Goal: Entertainment & Leisure: Browse casually

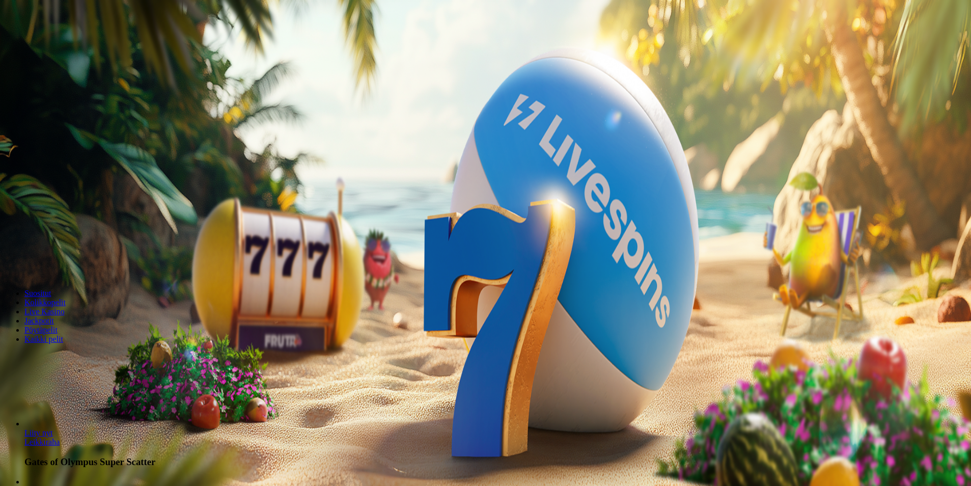
click at [58, 41] on span "Kirjaudu" at bounding box center [70, 37] width 25 height 8
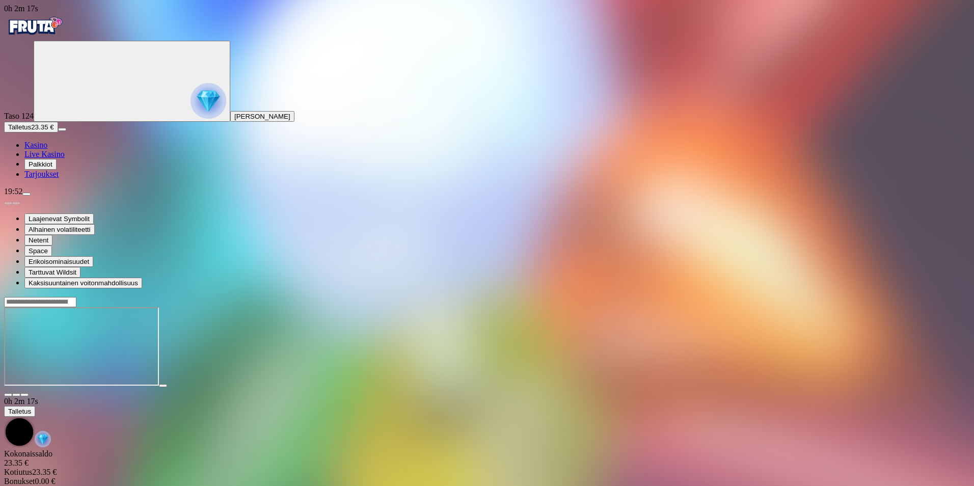
click at [8, 395] on span "close icon" at bounding box center [8, 395] width 0 height 0
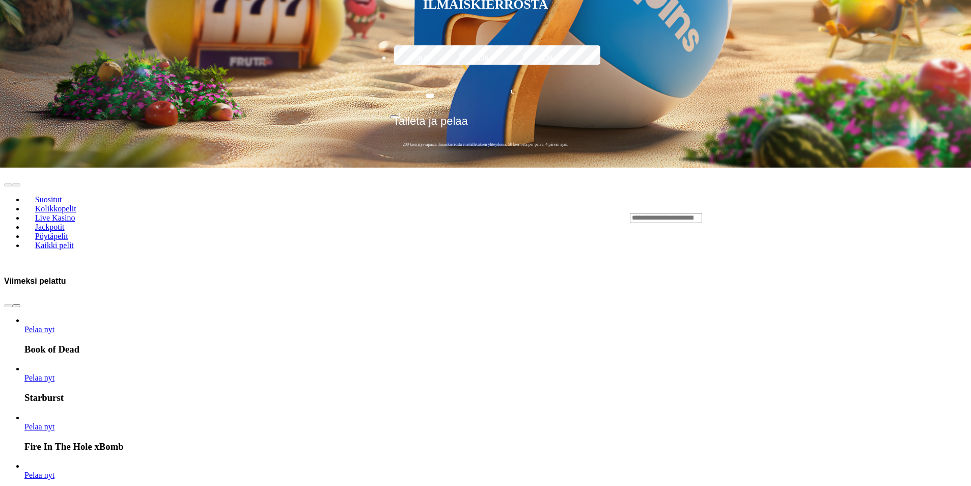
scroll to position [391, 0]
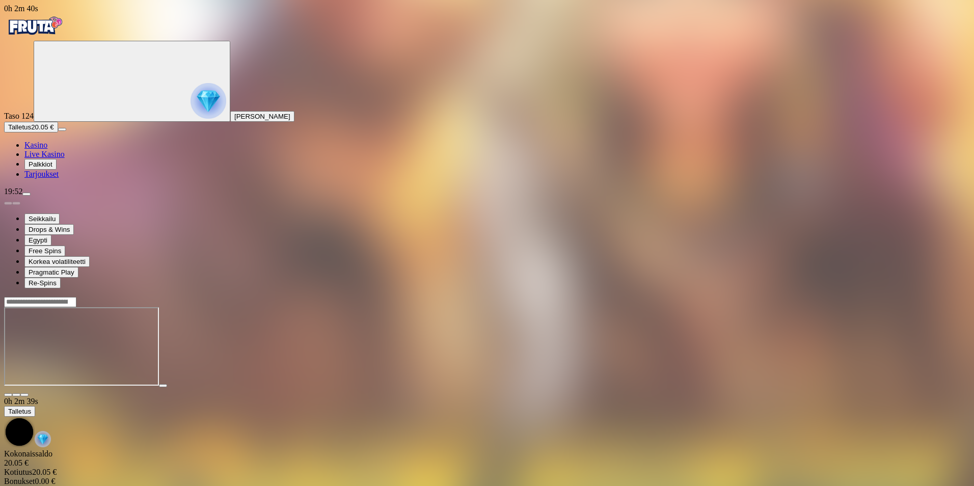
click at [24, 395] on span "fullscreen icon" at bounding box center [24, 395] width 0 height 0
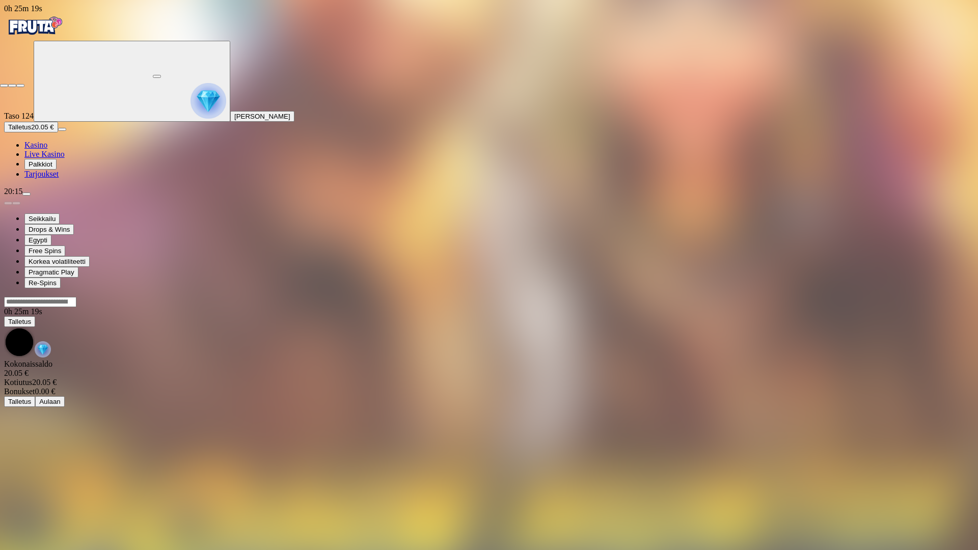
click at [4, 86] on span "close icon" at bounding box center [4, 86] width 0 height 0
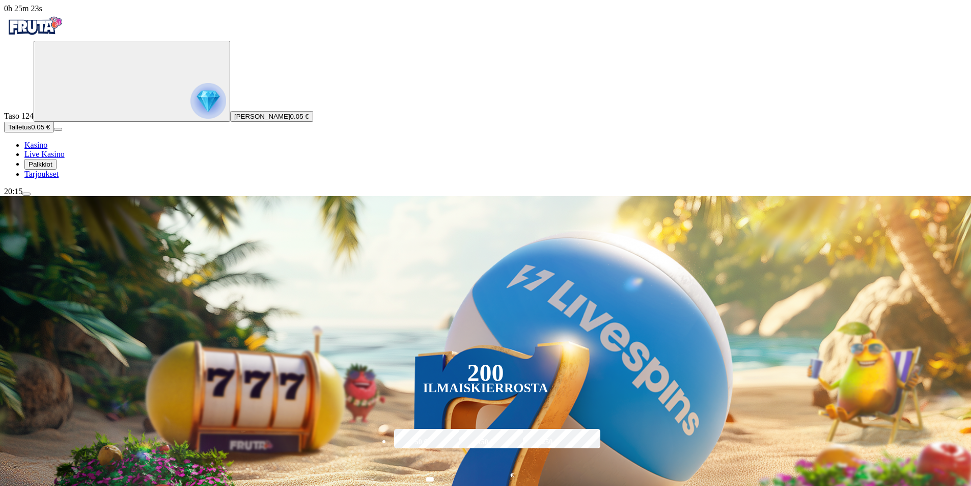
click at [44, 168] on span "Palkkiot" at bounding box center [41, 164] width 24 height 8
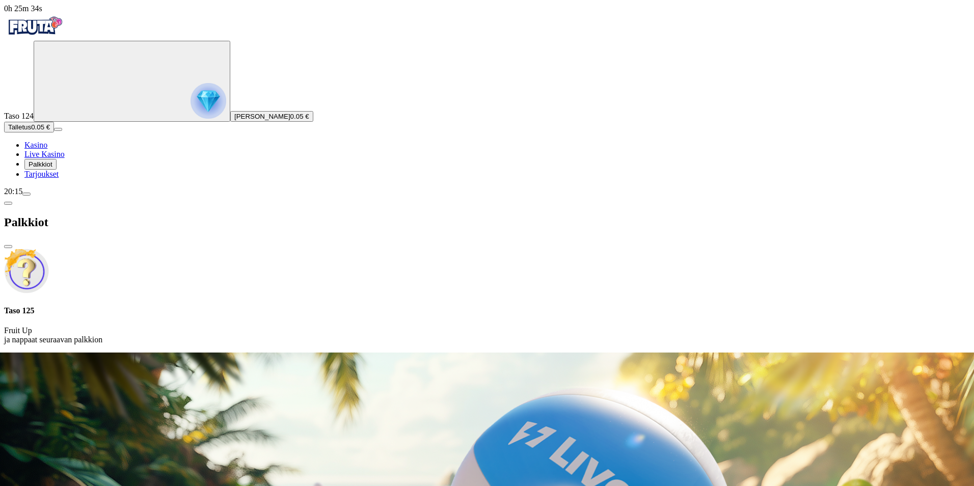
click at [8, 247] on span "close icon" at bounding box center [8, 247] width 0 height 0
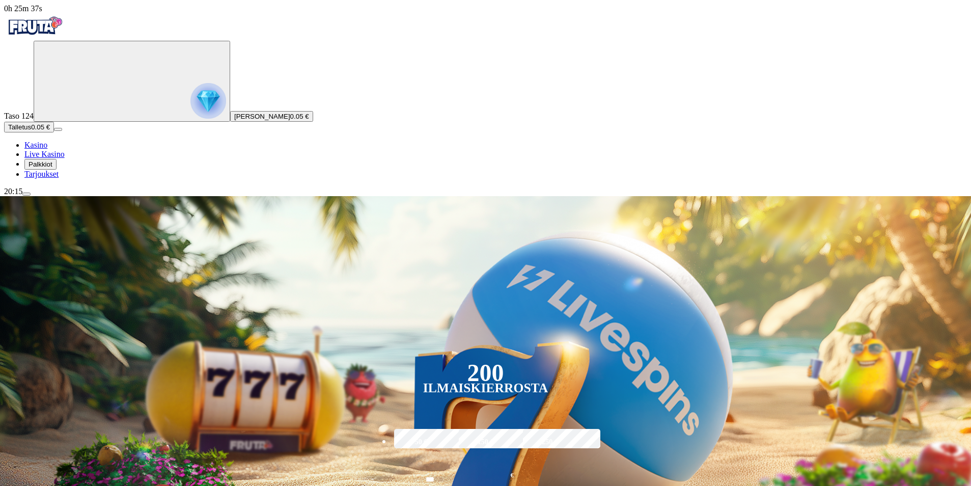
click at [26, 194] on span "menu icon" at bounding box center [26, 194] width 0 height 0
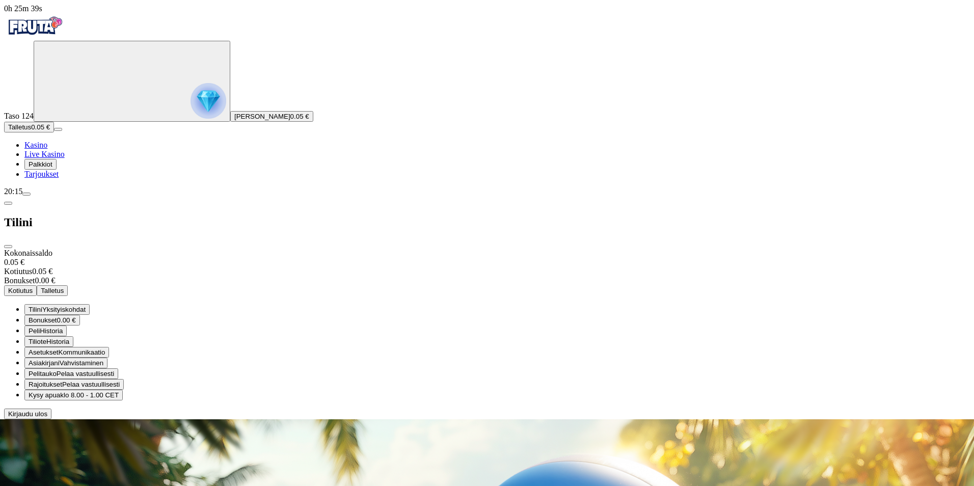
click at [47, 418] on span "Kirjaudu ulos" at bounding box center [27, 414] width 39 height 8
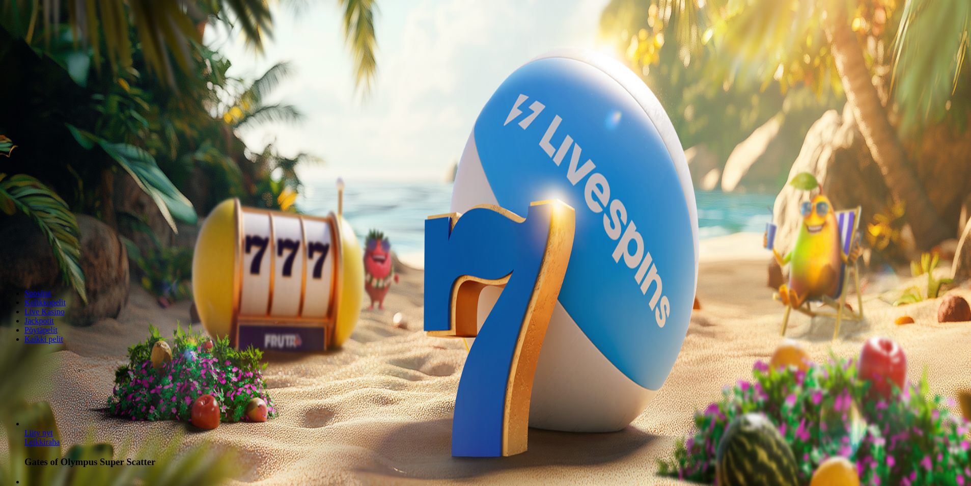
click at [54, 42] on button "Talletus 0.00 €" at bounding box center [29, 37] width 50 height 11
click at [76, 239] on input "***" at bounding box center [40, 244] width 72 height 10
type input "*"
type input "**"
click at [69, 260] on span "TALLETA JA PELAA" at bounding box center [38, 264] width 61 height 8
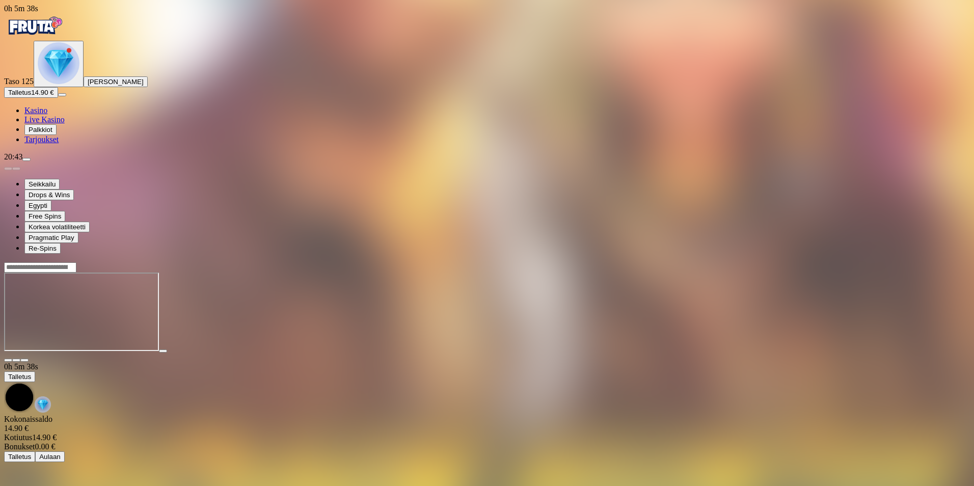
click at [8, 360] on span "close icon" at bounding box center [8, 360] width 0 height 0
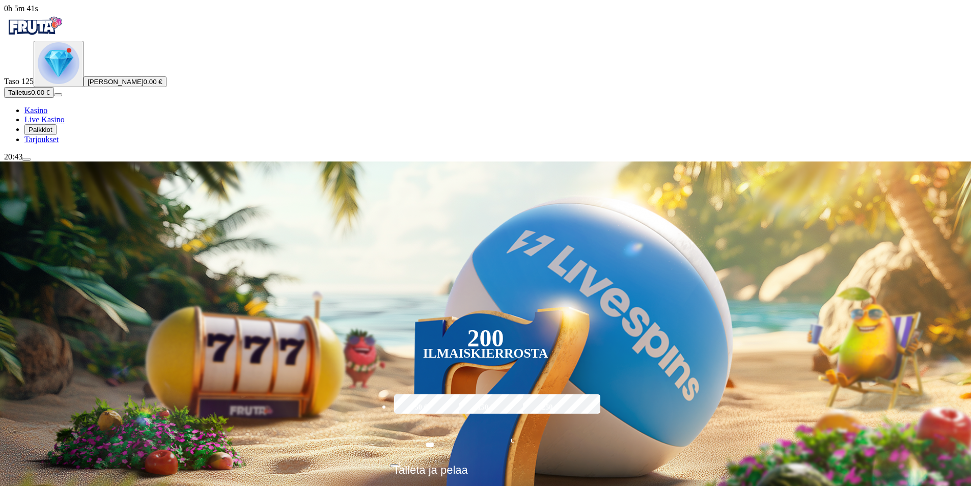
click at [64, 84] on img "Primary" at bounding box center [59, 63] width 42 height 42
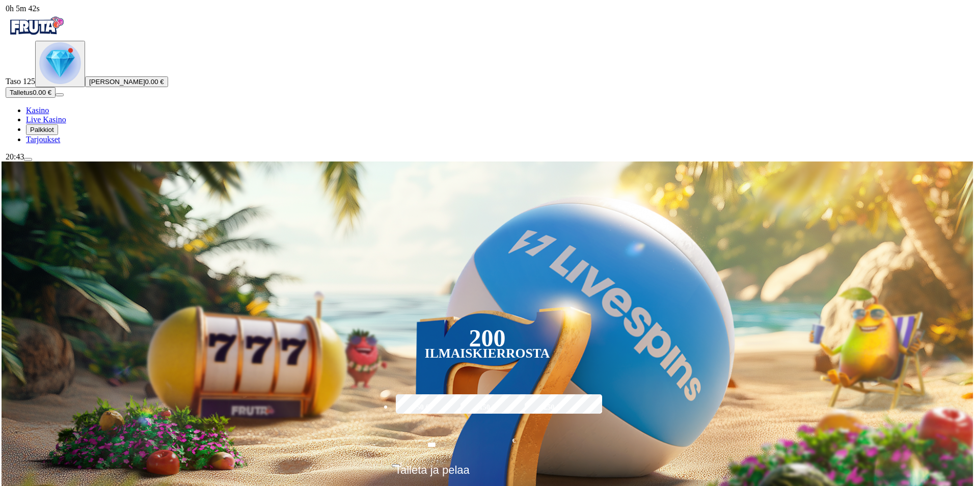
scroll to position [548, 0]
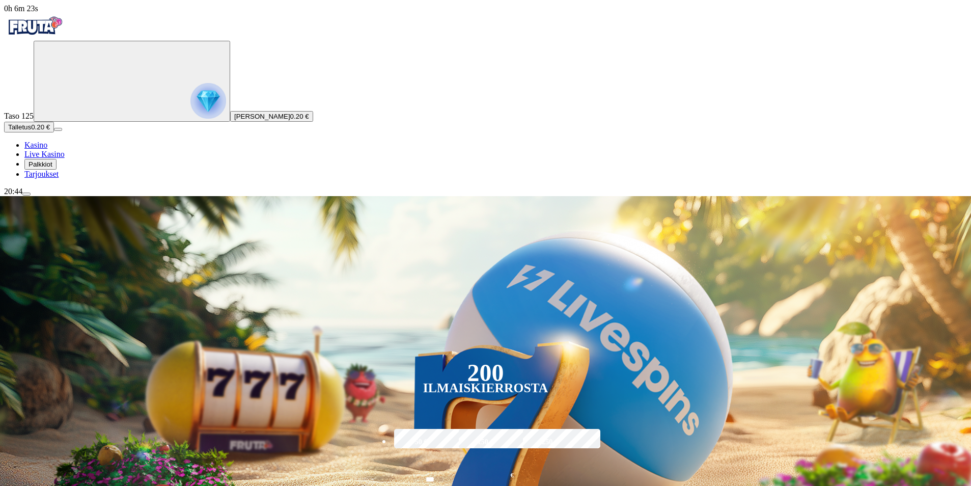
click at [54, 132] on button "Talletus 0.20 €" at bounding box center [29, 127] width 50 height 11
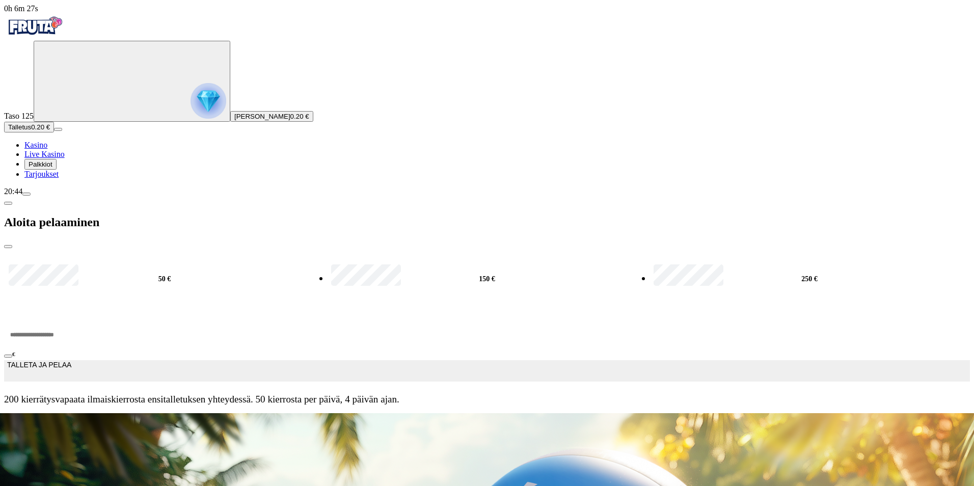
click at [162, 263] on label "50 €" at bounding box center [164, 279] width 317 height 33
type input "**"
click at [306, 360] on button "TALLETA JA PELAA" at bounding box center [487, 370] width 966 height 21
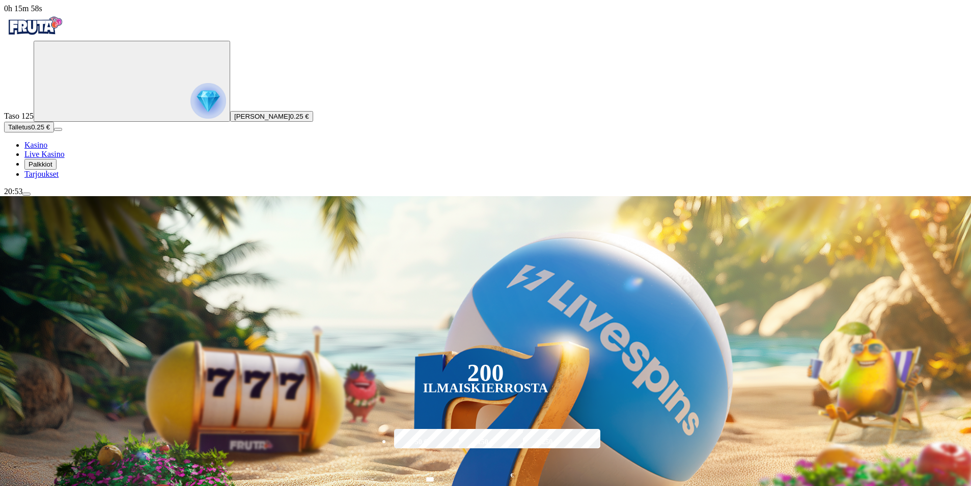
click at [54, 132] on button "Talletus 0.25 €" at bounding box center [29, 127] width 50 height 11
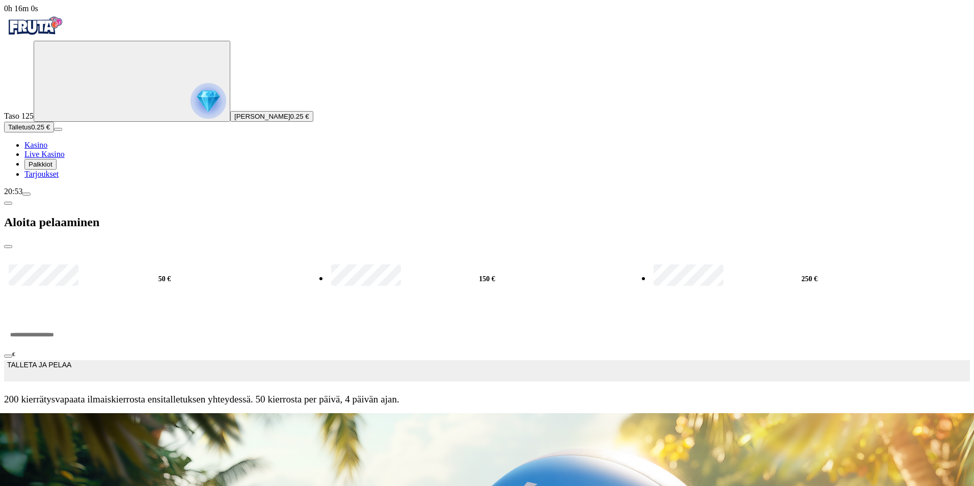
click at [73, 319] on input "***" at bounding box center [38, 334] width 69 height 31
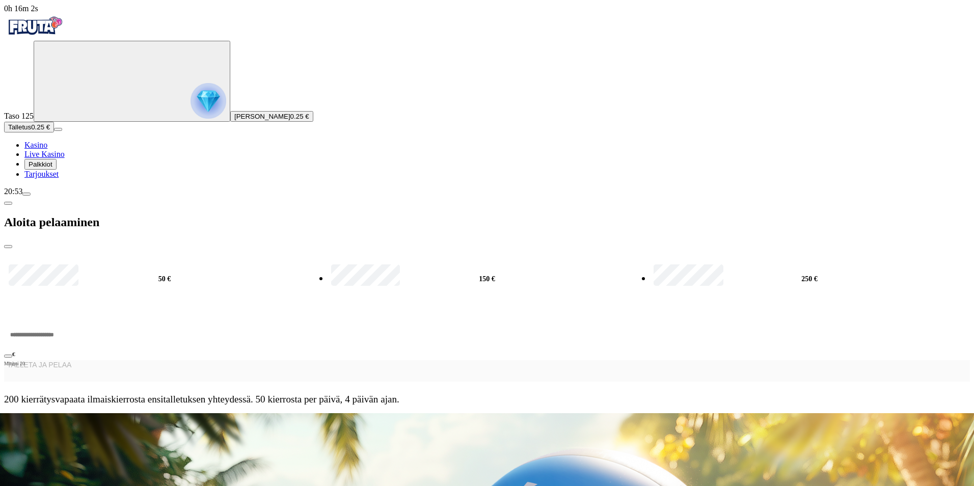
type input "*"
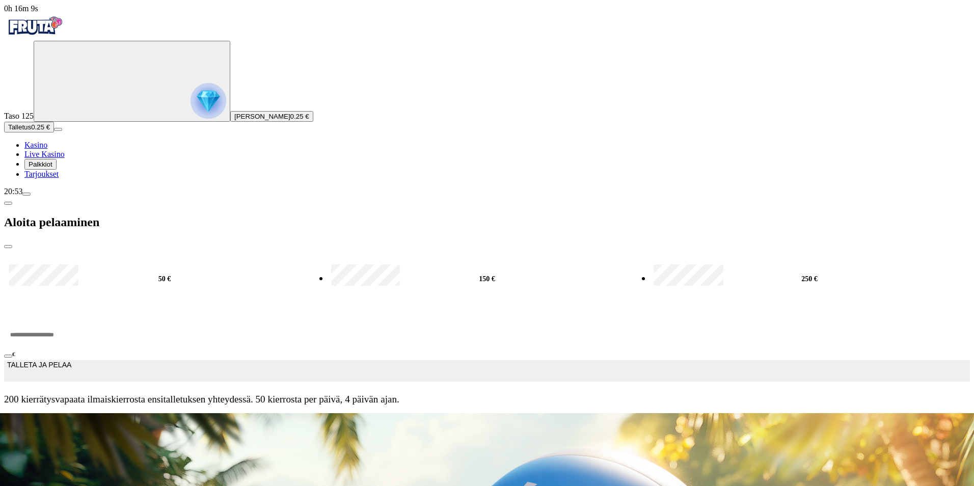
type input "**"
click at [165, 360] on button "TALLETA JA PELAA" at bounding box center [487, 370] width 966 height 21
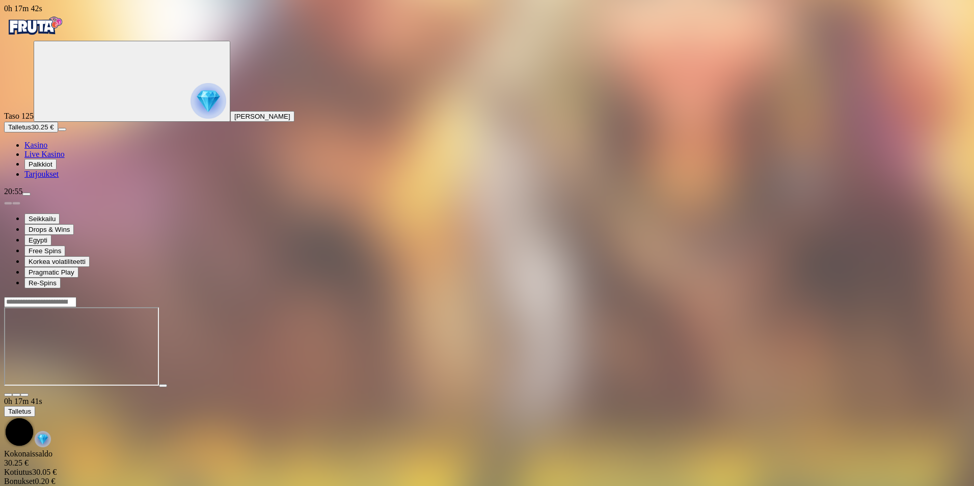
click at [29, 393] on button "button" at bounding box center [24, 394] width 8 height 3
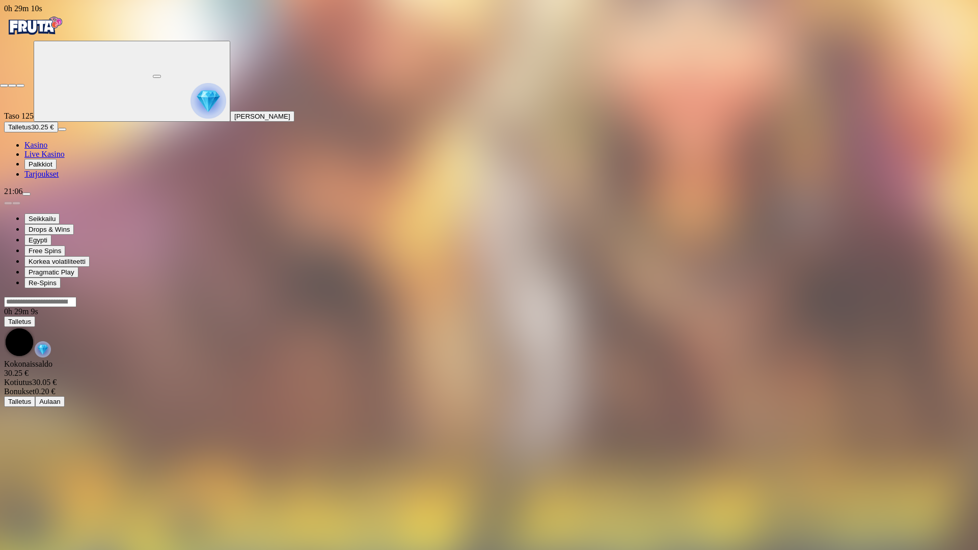
click at [4, 86] on span "close icon" at bounding box center [4, 86] width 0 height 0
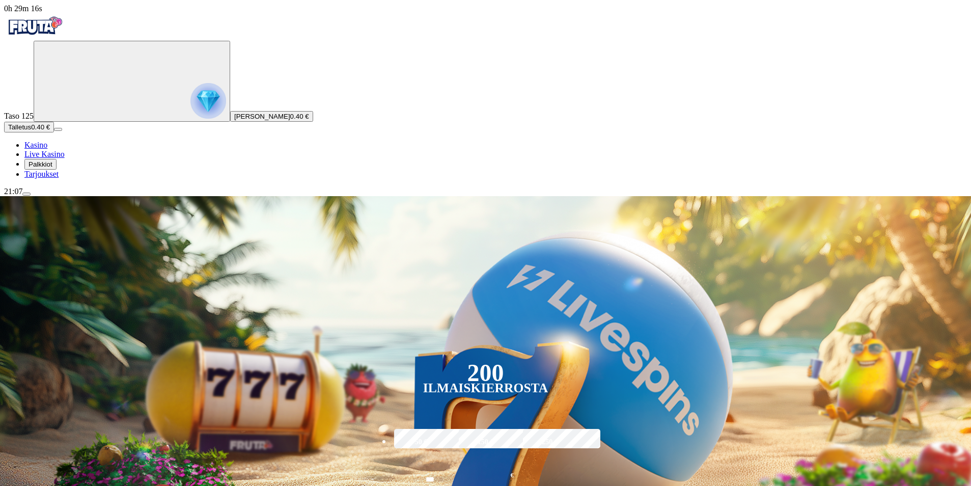
click at [31, 131] on span "Talletus" at bounding box center [19, 127] width 23 height 8
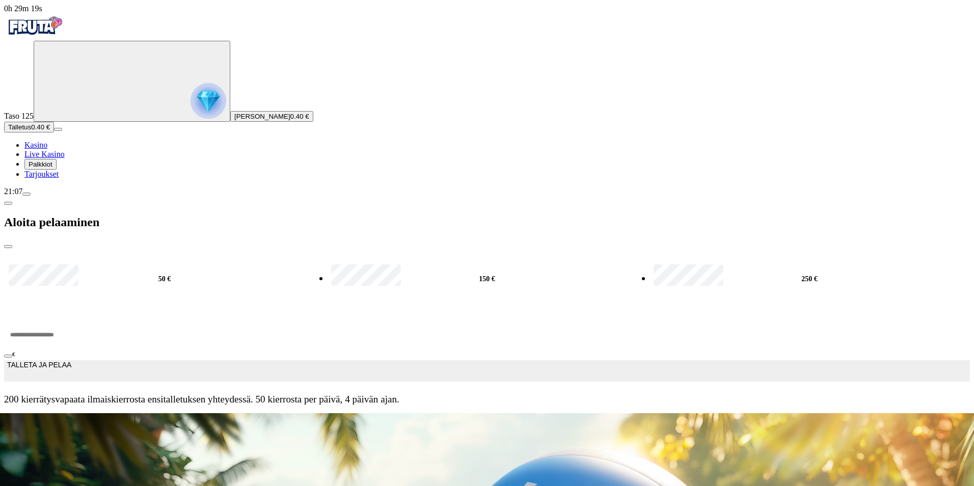
click at [73, 319] on input "***" at bounding box center [38, 334] width 69 height 31
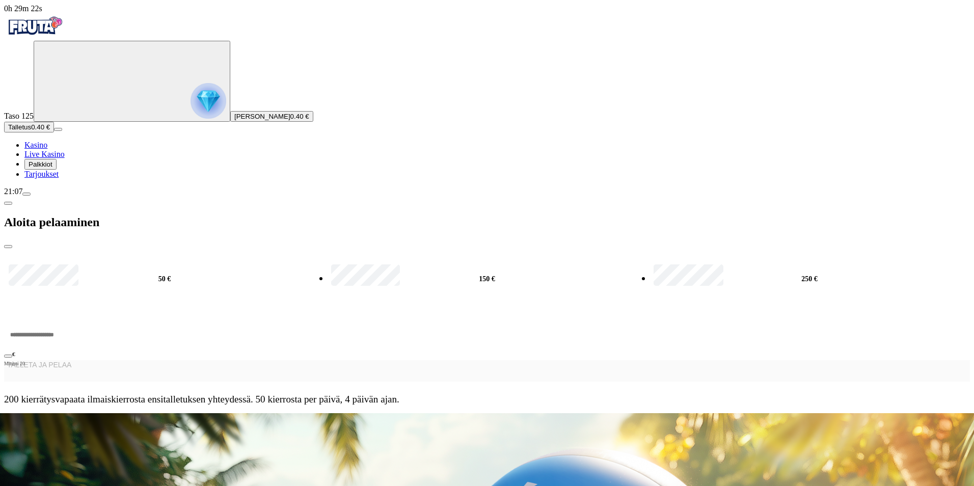
type input "*"
click at [135, 263] on label "50 €" at bounding box center [164, 279] width 317 height 33
type input "**"
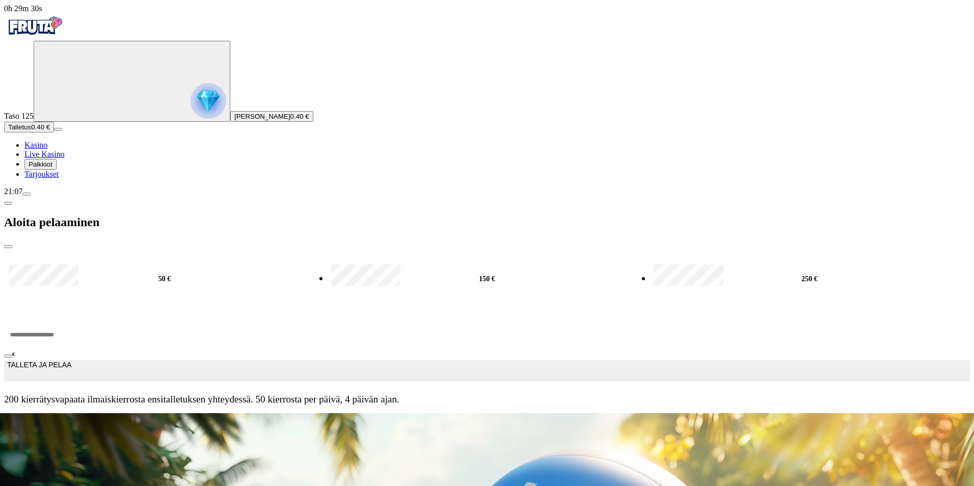
click at [256, 360] on button "TALLETA JA PELAA" at bounding box center [487, 370] width 966 height 21
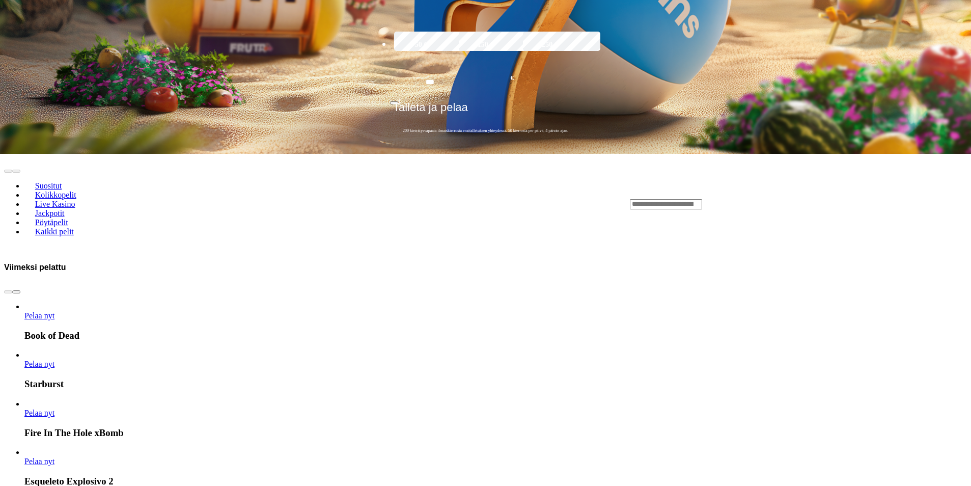
scroll to position [391, 0]
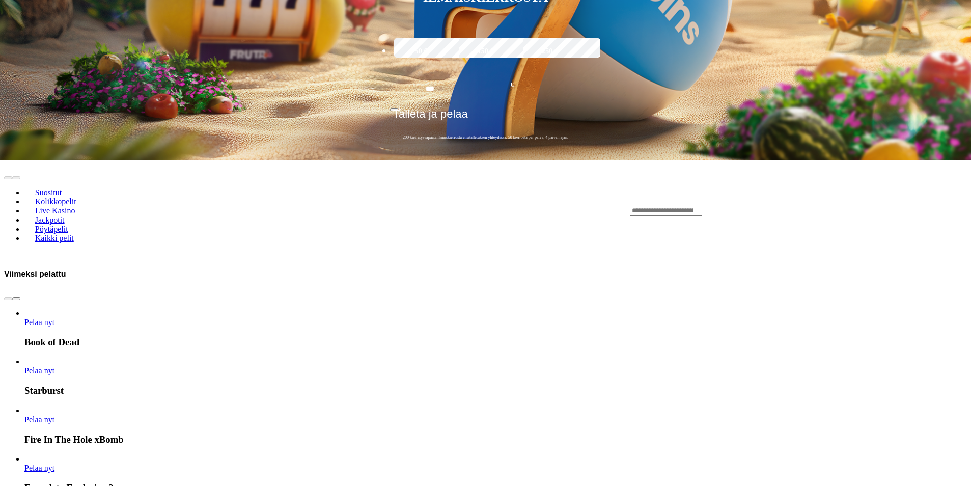
click at [55, 415] on link "Pelaa nyt" at bounding box center [39, 419] width 30 height 9
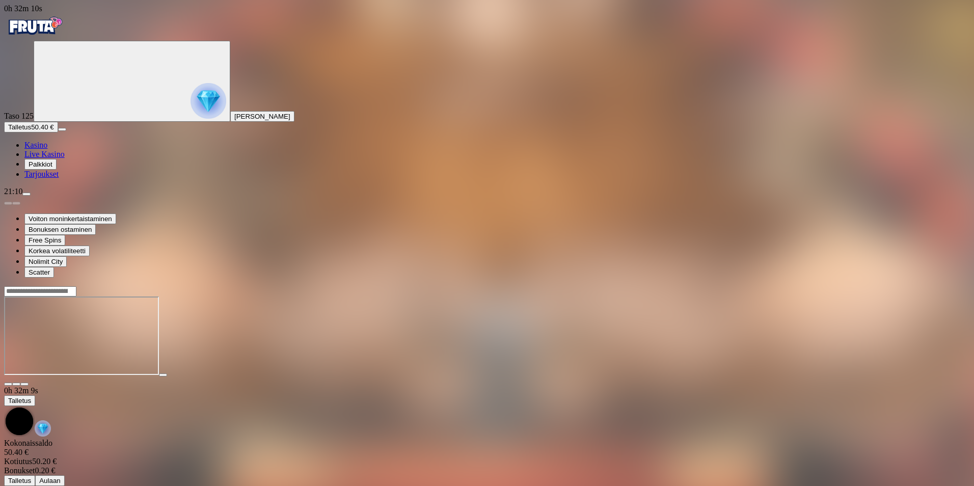
click at [24, 384] on span "fullscreen icon" at bounding box center [24, 384] width 0 height 0
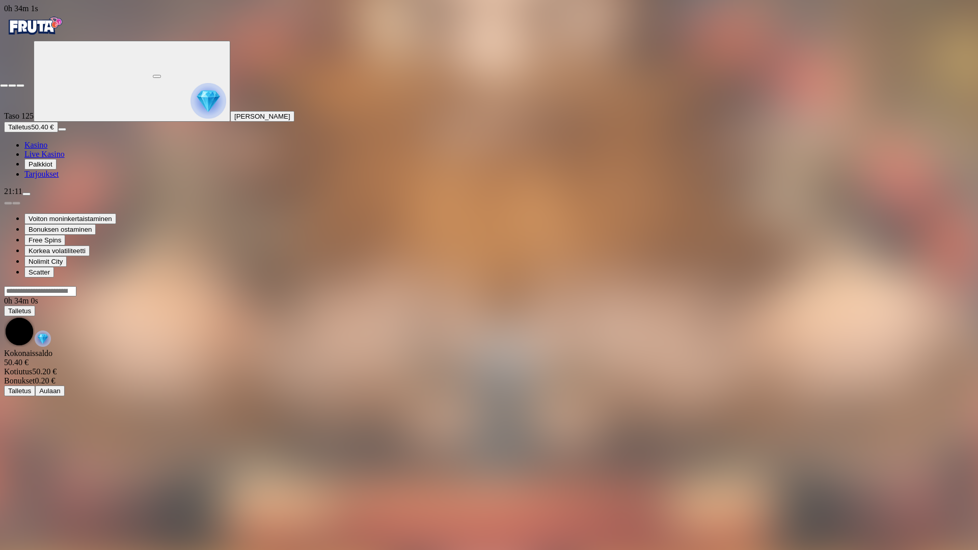
click at [4, 86] on span "close icon" at bounding box center [4, 86] width 0 height 0
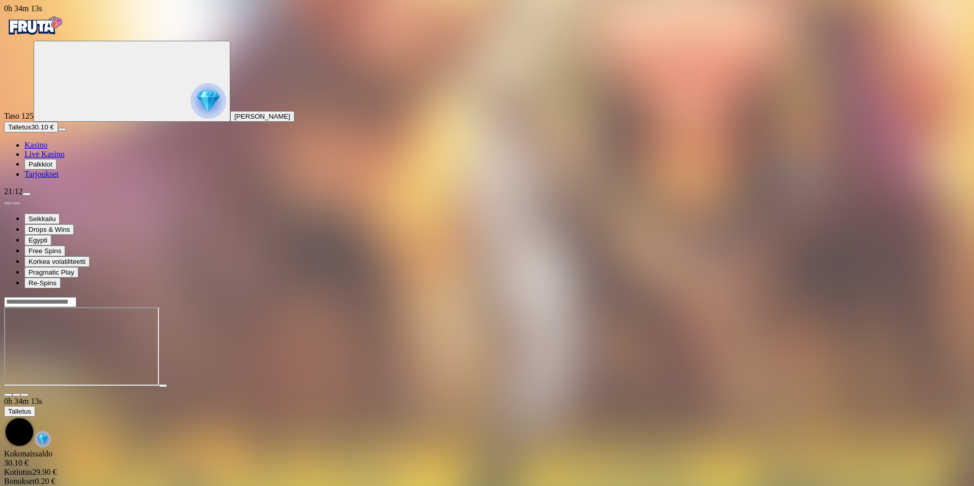
drag, startPoint x: 911, startPoint y: 92, endPoint x: 914, endPoint y: 129, distance: 37.8
click at [24, 395] on span "fullscreen icon" at bounding box center [24, 395] width 0 height 0
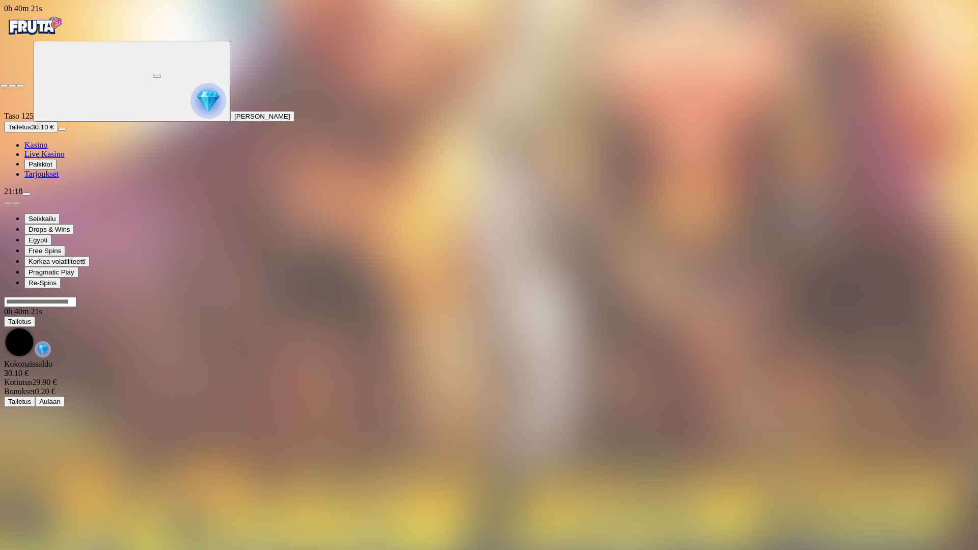
click at [4, 86] on span "close icon" at bounding box center [4, 86] width 0 height 0
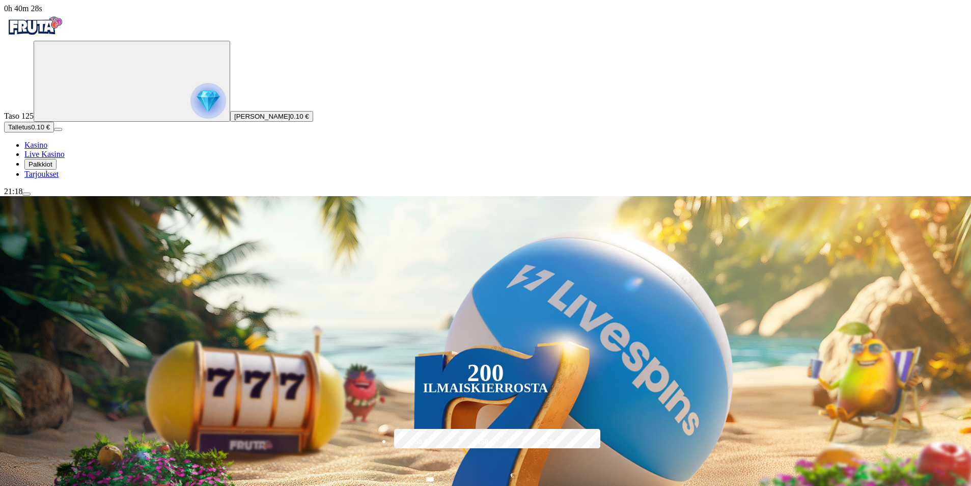
click at [26, 194] on span "menu icon" at bounding box center [26, 194] width 0 height 0
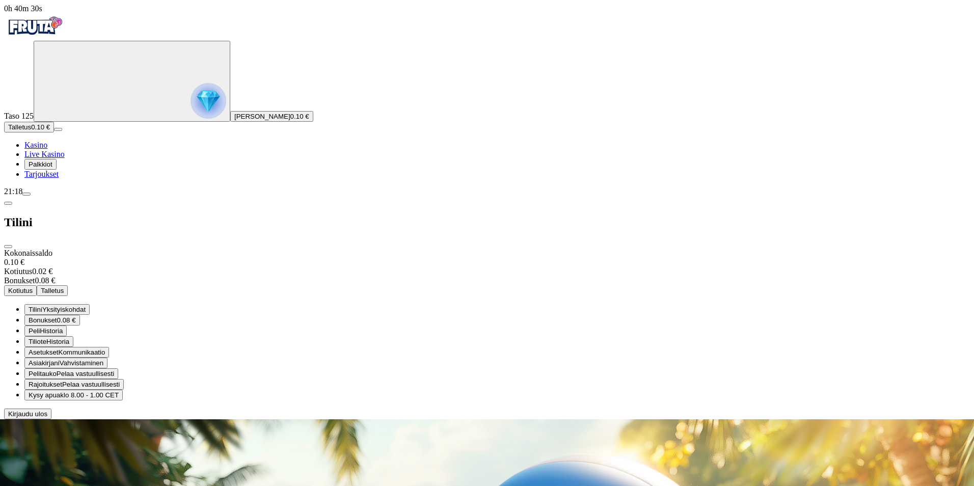
click at [47, 418] on span "Kirjaudu ulos" at bounding box center [27, 414] width 39 height 8
